Goal: Browse casually: Explore the website without a specific task or goal

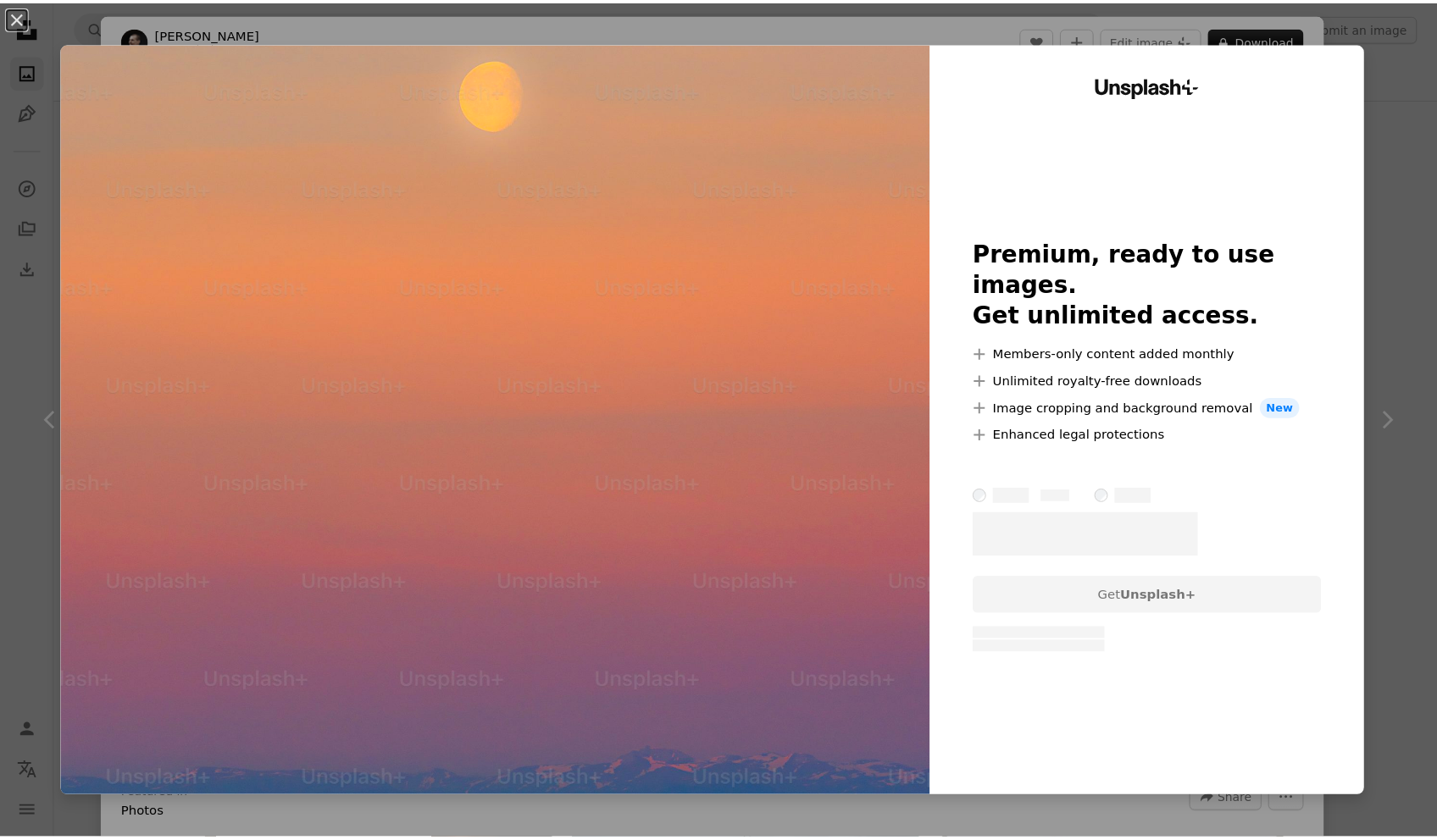
scroll to position [6182, 0]
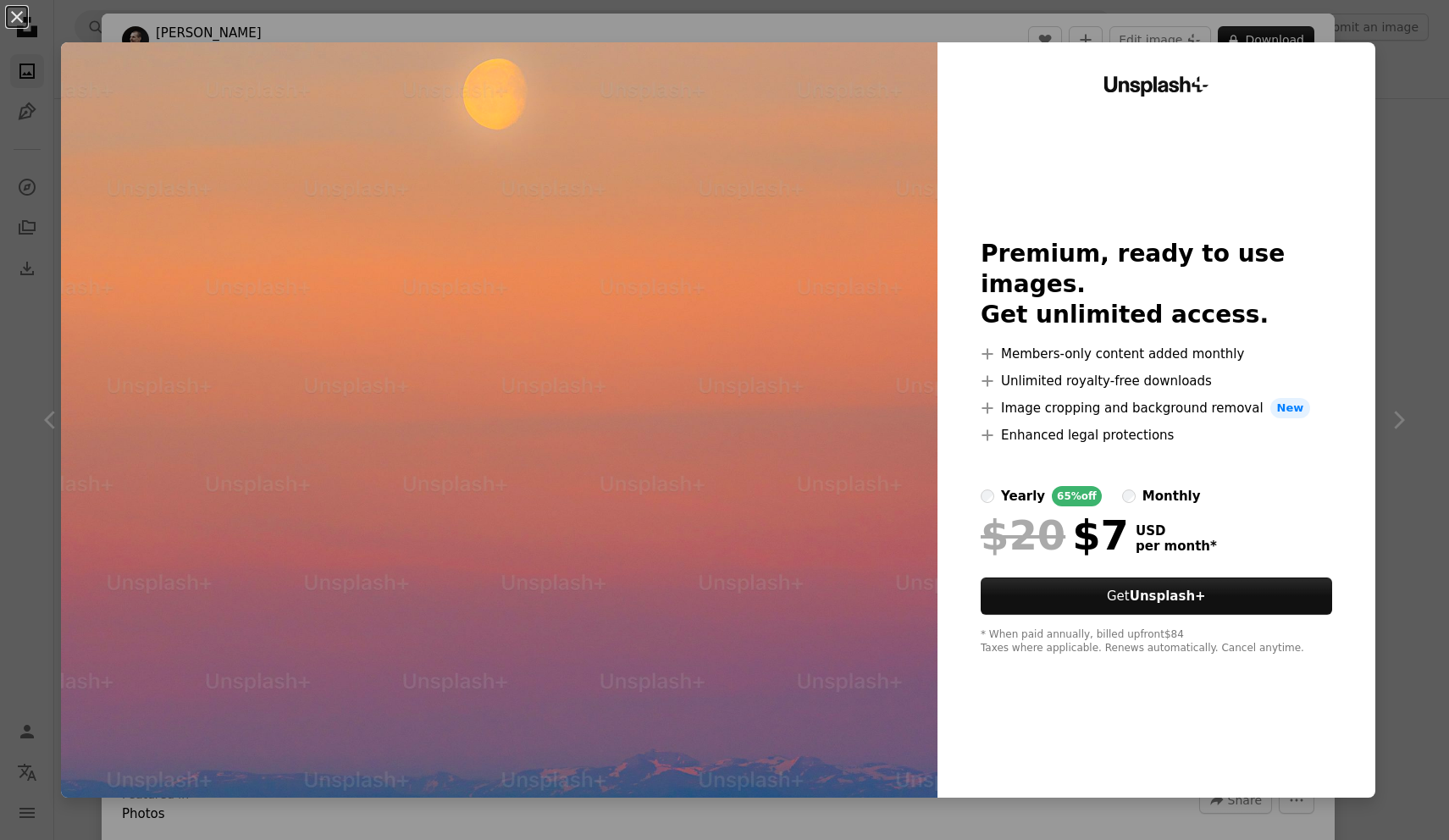
click at [1378, 706] on div "An X shape Unsplash+ Premium, ready to use images. Get unlimited access. A plus…" at bounding box center [724, 420] width 1449 height 840
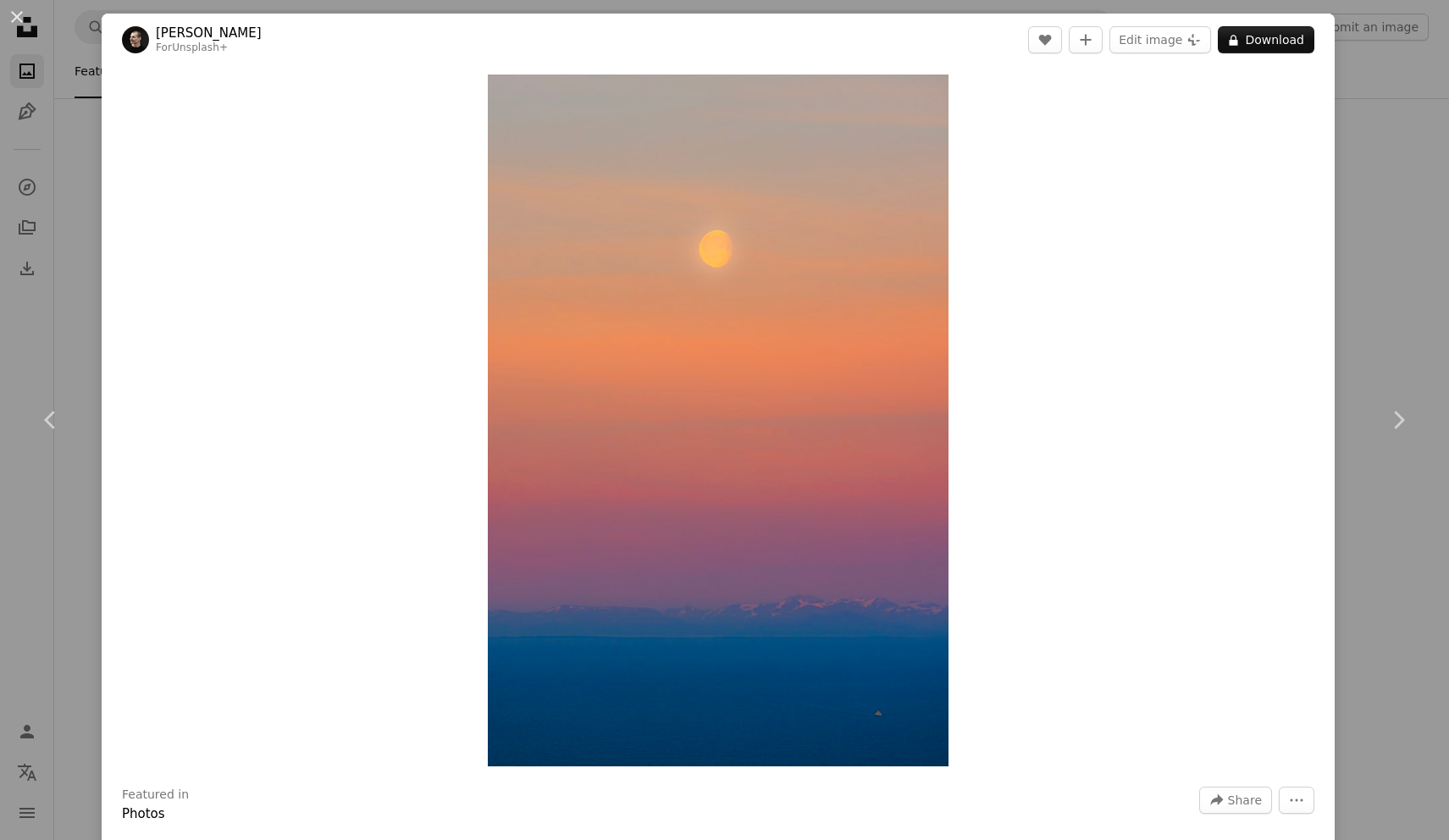
click at [1374, 692] on div "An X shape Chevron left Chevron right [PERSON_NAME] For Unsplash+ A heart A plu…" at bounding box center [724, 420] width 1449 height 840
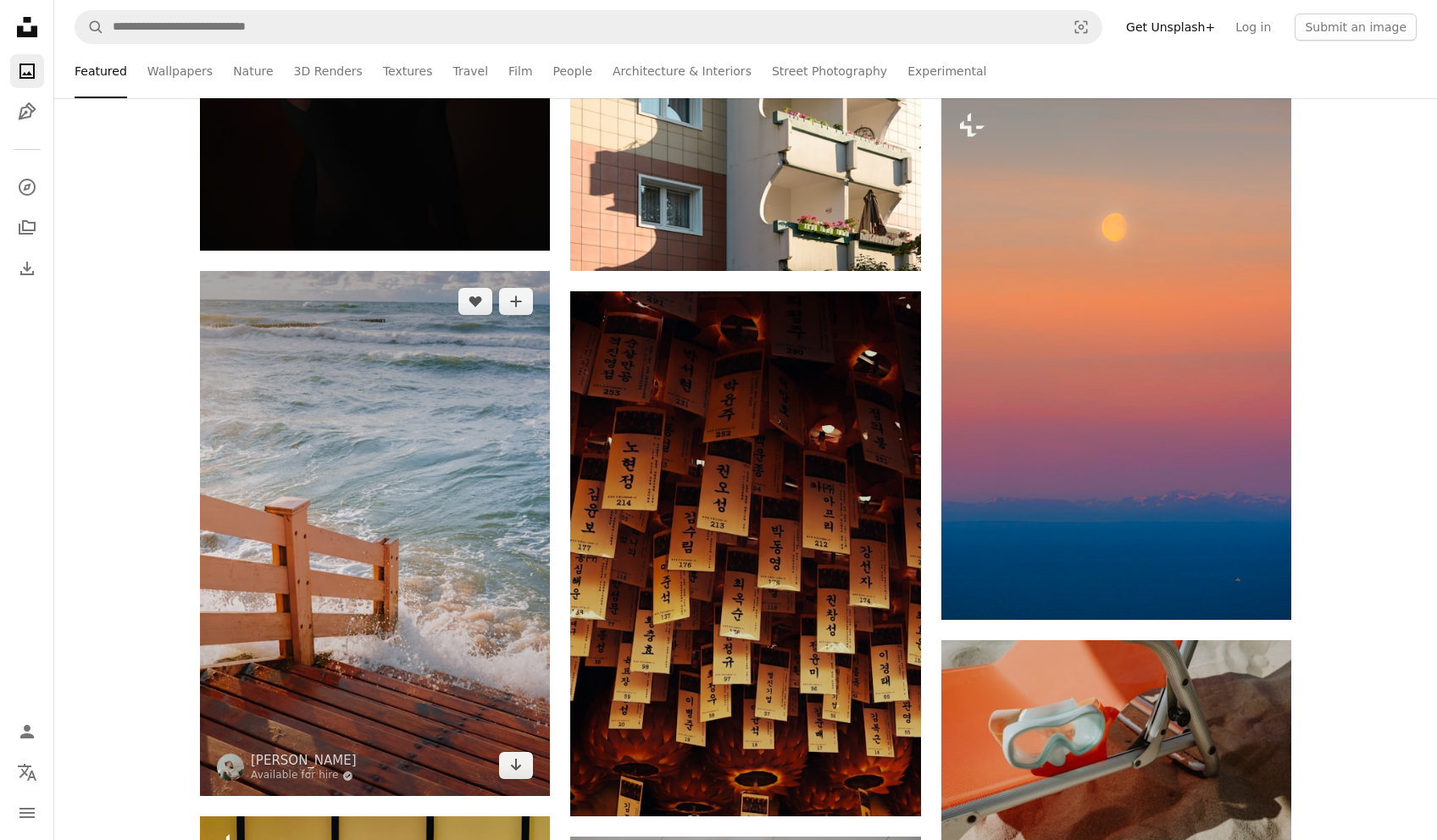
click at [331, 473] on img at bounding box center [375, 533] width 350 height 525
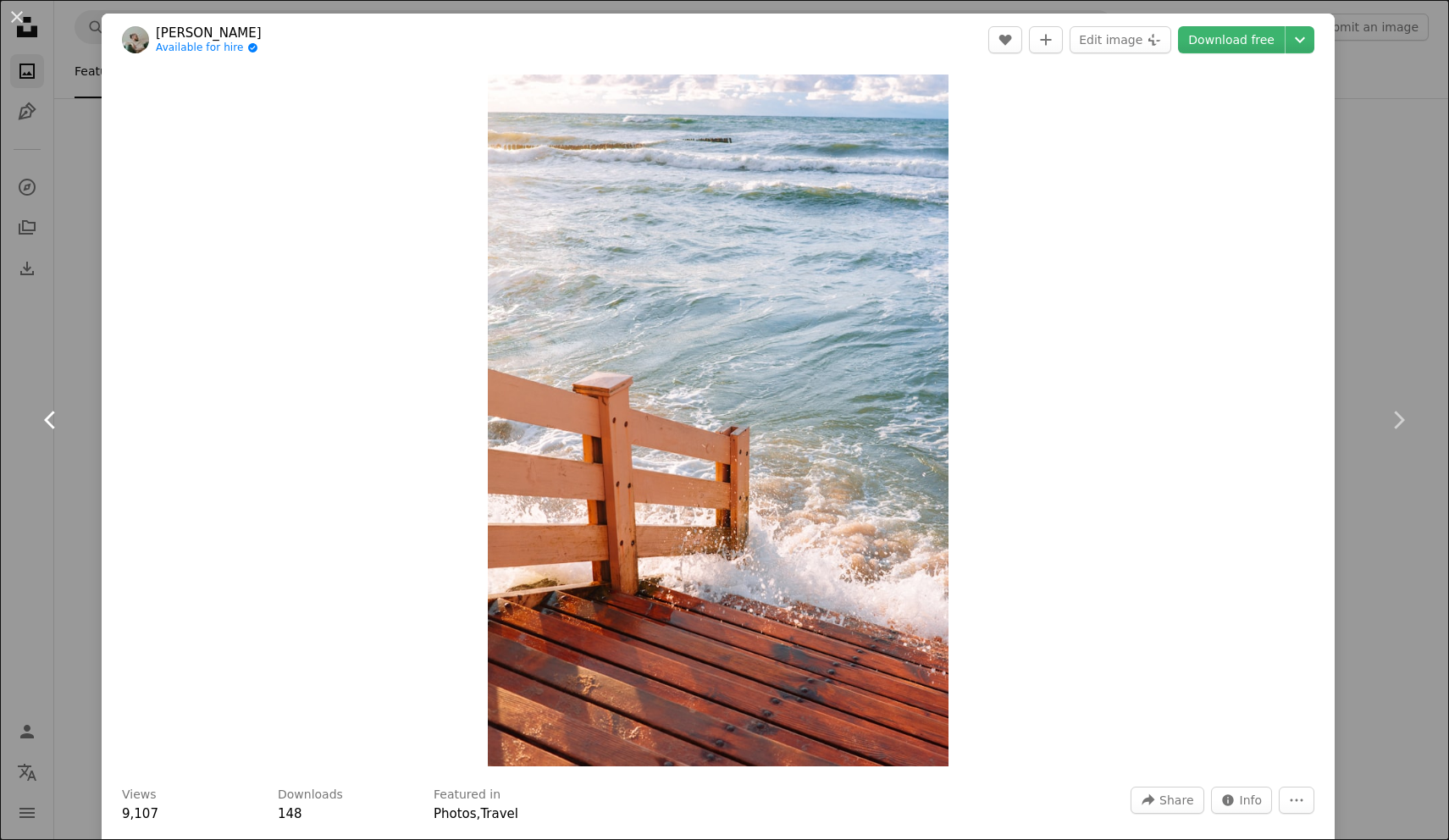
click at [45, 450] on link "Chevron left" at bounding box center [51, 420] width 101 height 162
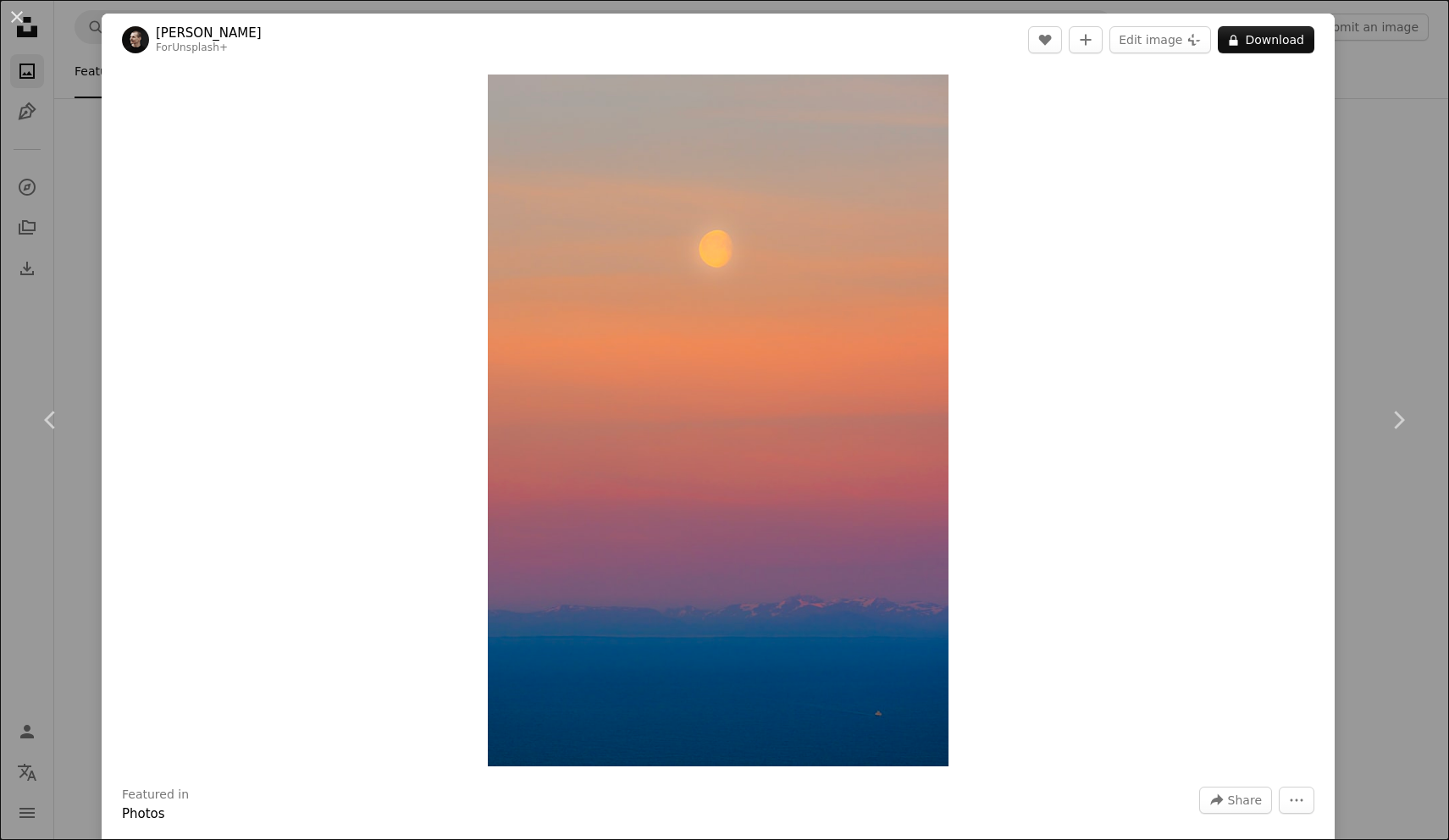
click at [76, 547] on div "An X shape Chevron left Chevron right [PERSON_NAME] For Unsplash+ A heart A plu…" at bounding box center [724, 420] width 1449 height 840
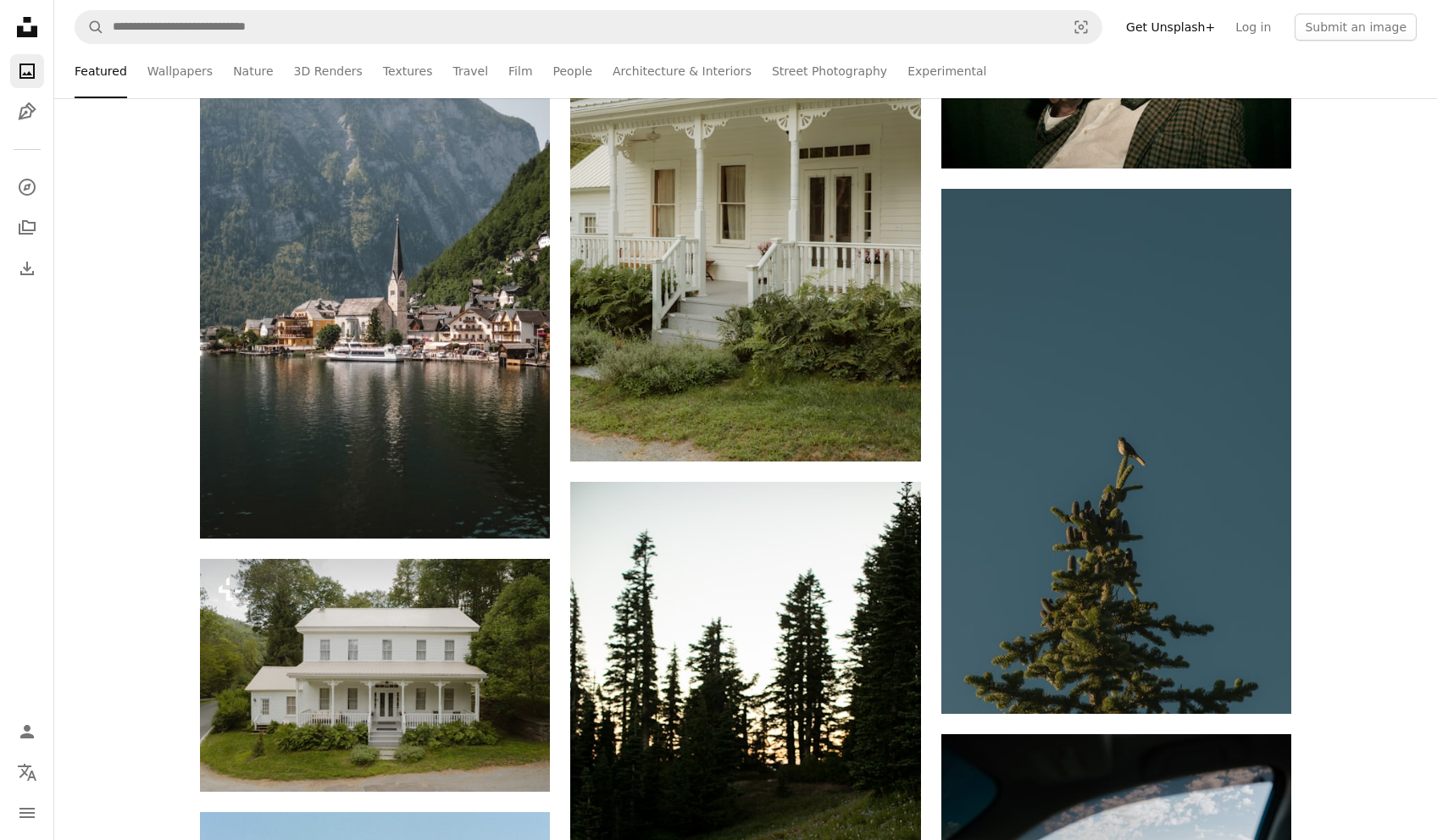
scroll to position [20239, 0]
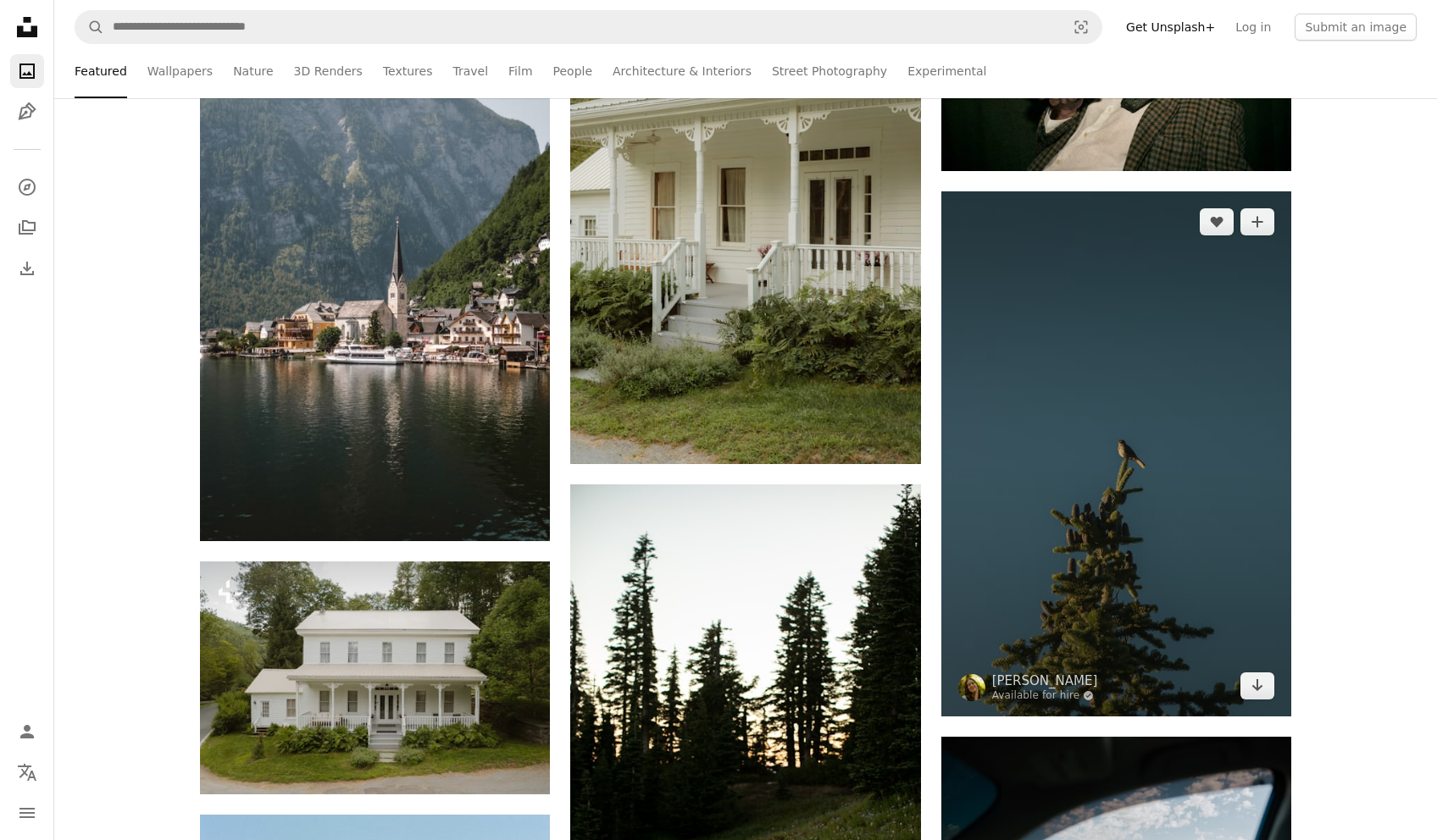
click at [1191, 519] on img at bounding box center [1117, 453] width 350 height 525
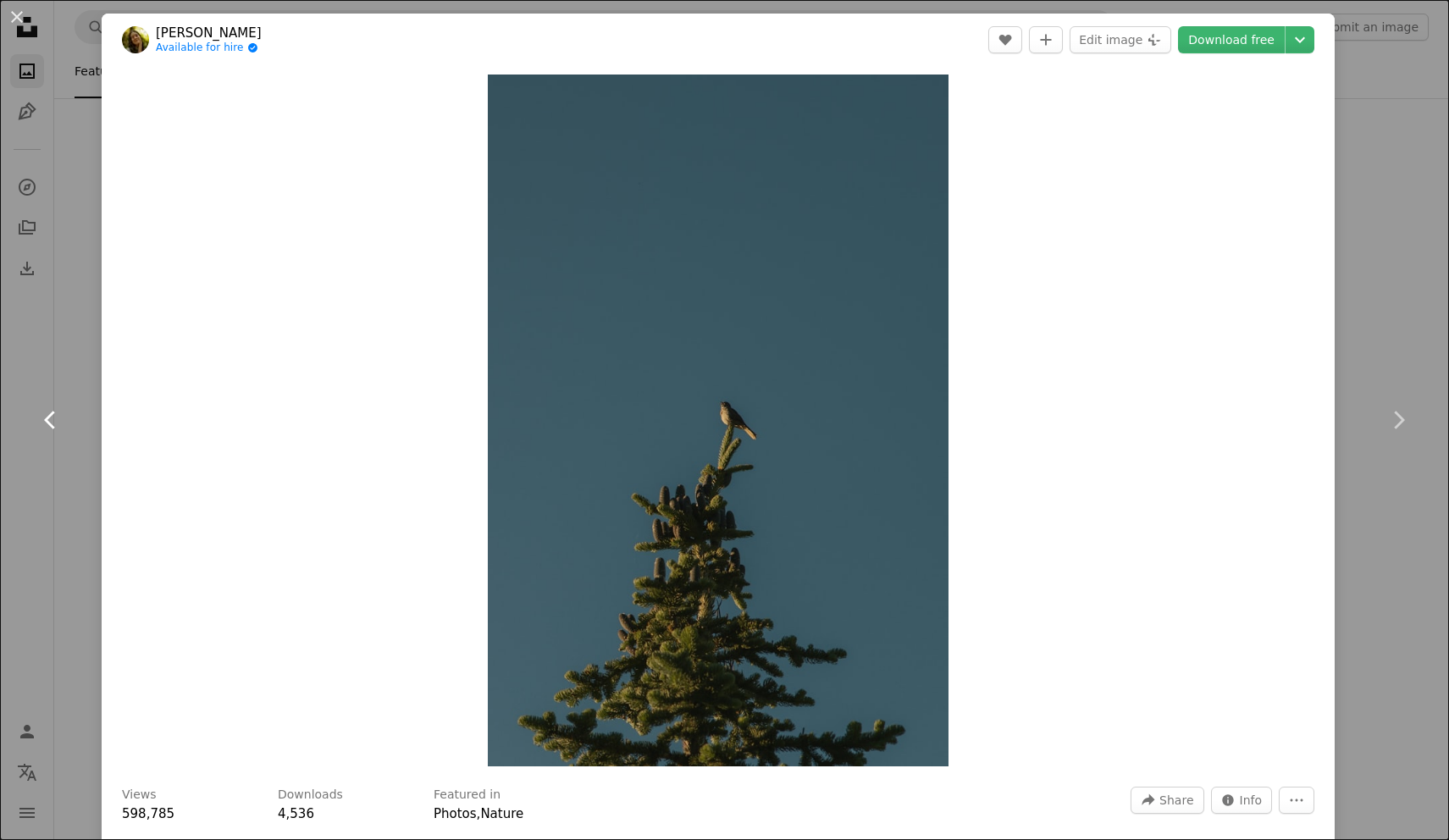
click at [44, 488] on link "Chevron left" at bounding box center [51, 420] width 101 height 162
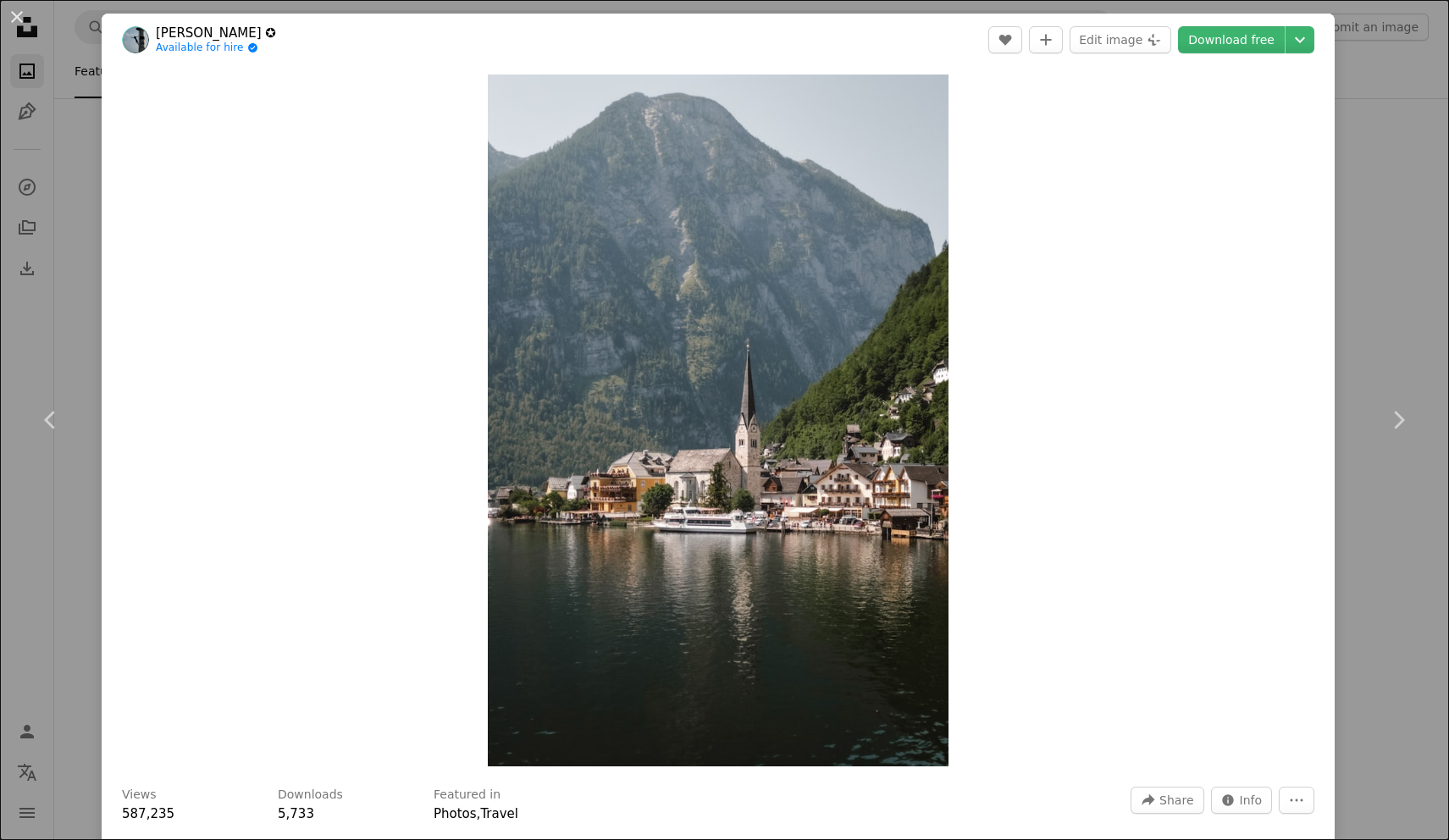
click at [43, 222] on div "An X shape Chevron left Chevron right [PERSON_NAME] ✪ Available for hire A chec…" at bounding box center [724, 420] width 1449 height 840
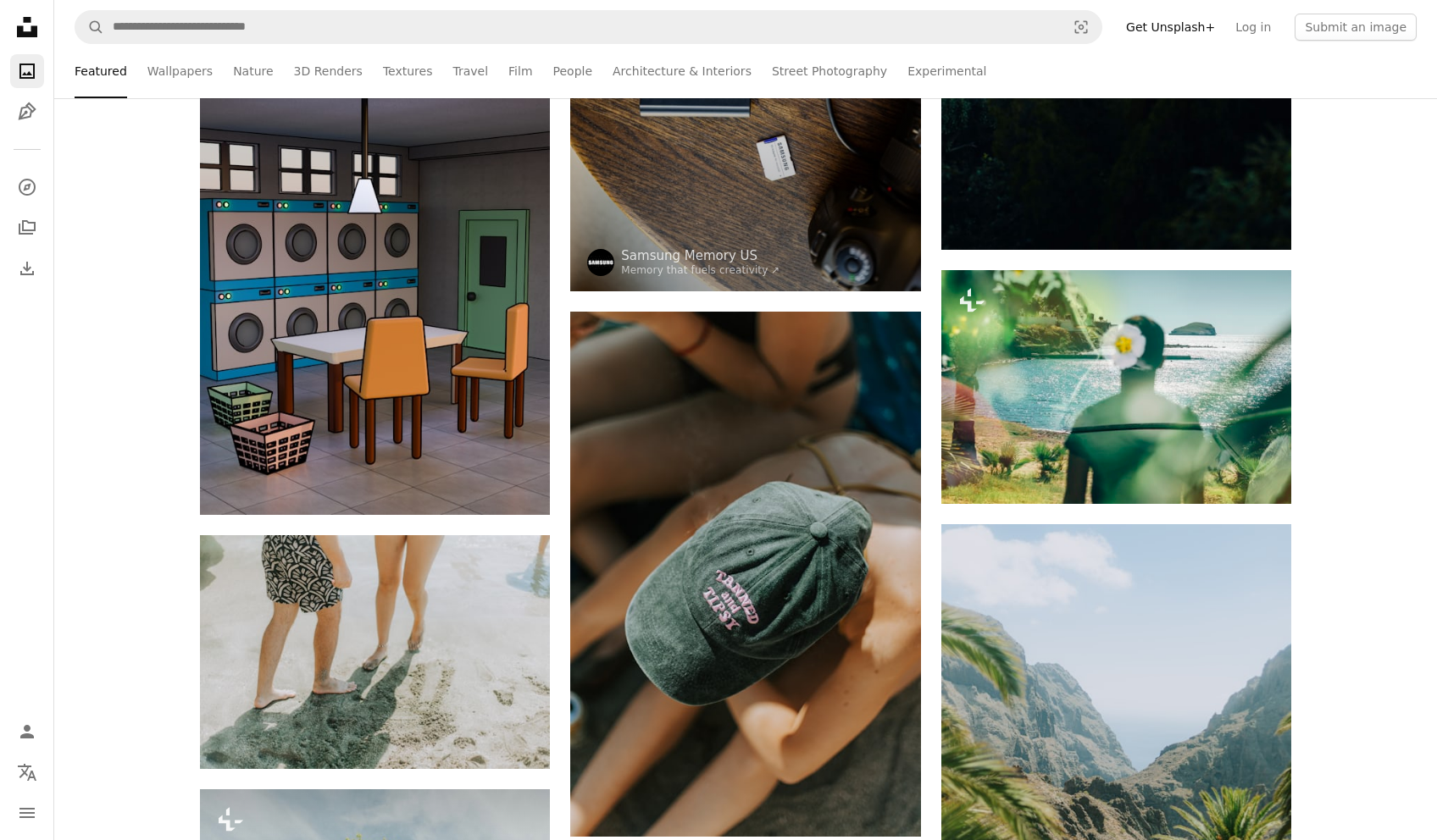
scroll to position [21509, 0]
